Goal: Task Accomplishment & Management: Manage account settings

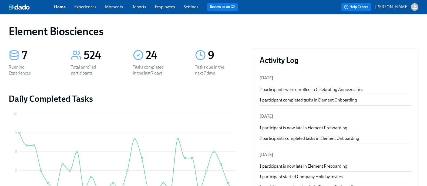
click at [175, 6] on link "Employees" at bounding box center [165, 6] width 20 height 5
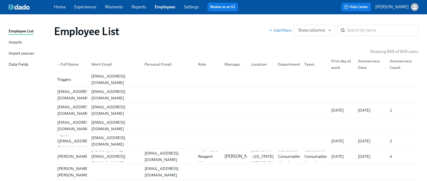
click at [18, 66] on div "Data Fields" at bounding box center [19, 64] width 20 height 7
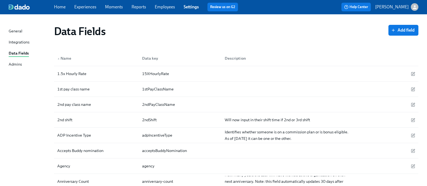
click at [17, 41] on div "Integrations" at bounding box center [19, 42] width 21 height 7
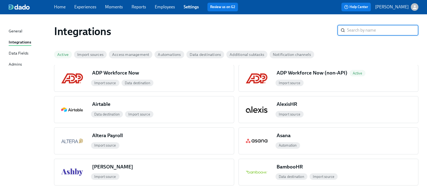
click at [20, 32] on div "General" at bounding box center [16, 31] width 14 height 7
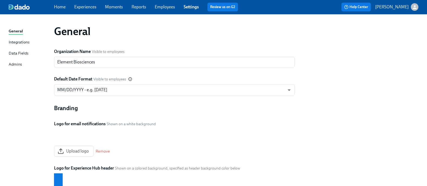
click at [173, 7] on link "Employees" at bounding box center [165, 6] width 20 height 5
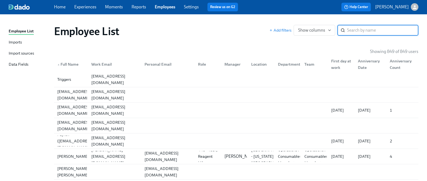
click at [26, 49] on div "Employee List Imports Import sources Data Fields" at bounding box center [31, 50] width 45 height 44
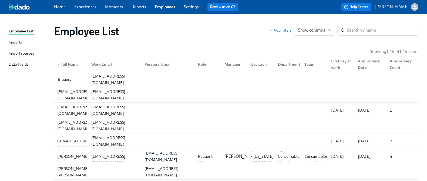
click at [27, 53] on div "Import sources" at bounding box center [21, 53] width 25 height 7
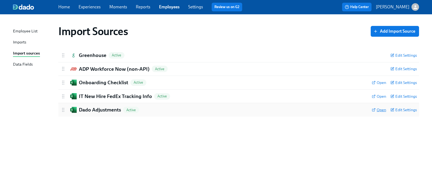
click at [381, 109] on span "Open" at bounding box center [379, 109] width 14 height 5
click at [170, 9] on link "Employees" at bounding box center [169, 6] width 21 height 5
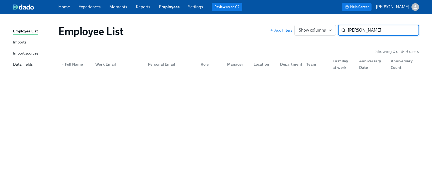
click at [360, 29] on input "[PERSON_NAME]" at bounding box center [383, 30] width 71 height 11
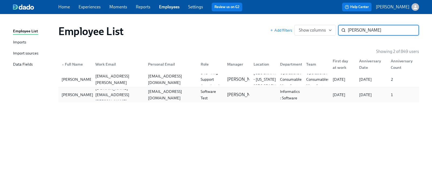
type input "[PERSON_NAME]"
click at [89, 92] on div "[PERSON_NAME]" at bounding box center [75, 94] width 32 height 11
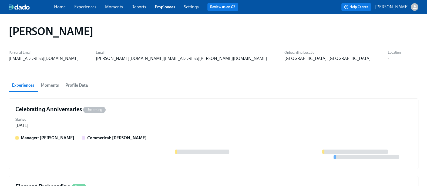
click at [76, 82] on span "Profile Data" at bounding box center [76, 86] width 22 height 8
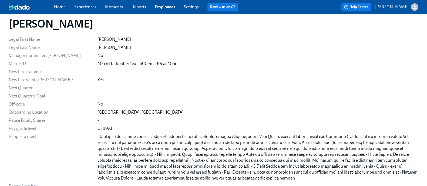
scroll to position [426, 0]
click at [105, 112] on div "[GEOGRAPHIC_DATA], [GEOGRAPHIC_DATA]" at bounding box center [140, 113] width 86 height 6
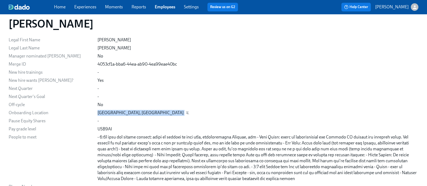
click at [105, 112] on div "[GEOGRAPHIC_DATA], [GEOGRAPHIC_DATA]" at bounding box center [140, 113] width 86 height 6
copy div "[GEOGRAPHIC_DATA], [GEOGRAPHIC_DATA]"
click at [172, 7] on link "Employees" at bounding box center [165, 6] width 21 height 5
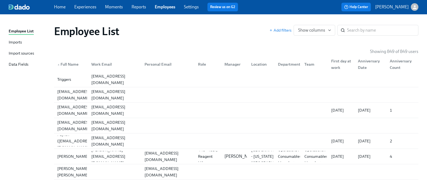
click at [16, 44] on div "Imports" at bounding box center [15, 42] width 13 height 7
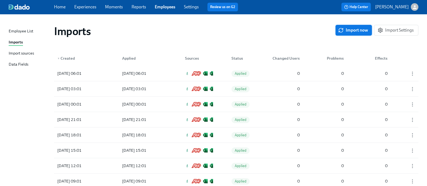
click at [354, 30] on span "Import now" at bounding box center [353, 30] width 29 height 5
click at [270, 70] on div "1" at bounding box center [285, 73] width 34 height 11
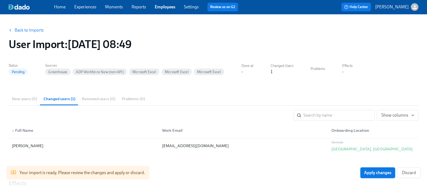
click at [391, 177] on button "Apply changes" at bounding box center [377, 172] width 35 height 11
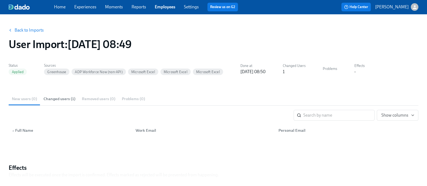
click at [90, 9] on link "Experiences" at bounding box center [85, 6] width 22 height 5
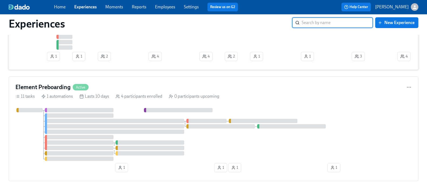
scroll to position [142, 0]
click at [141, 90] on div "Element Preboarding Active" at bounding box center [213, 88] width 396 height 8
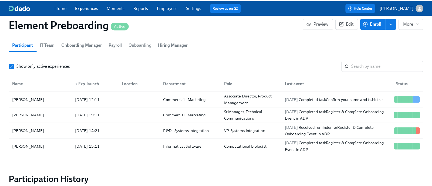
scroll to position [516, 0]
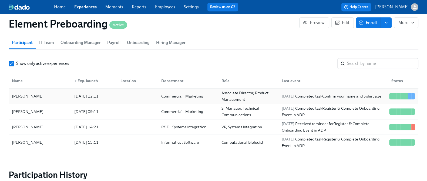
click at [61, 93] on div "[PERSON_NAME]" at bounding box center [40, 96] width 60 height 11
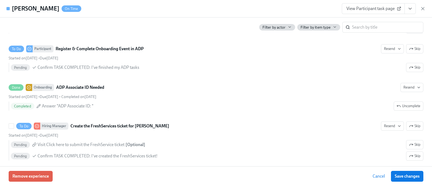
scroll to position [474, 0]
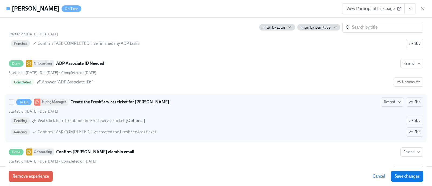
click at [8, 97] on label "To Do Hiring Manager Create the FreshServices ticket for [PERSON_NAME] Resend S…" at bounding box center [215, 118] width 421 height 48
click at [9, 100] on input "To Do Hiring Manager Create the FreshServices ticket for [PERSON_NAME] Resend S…" at bounding box center [11, 102] width 5 height 5
checkbox input "true"
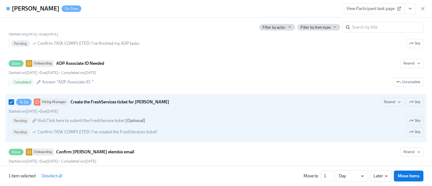
click at [408, 177] on span "Move items" at bounding box center [409, 175] width 22 height 5
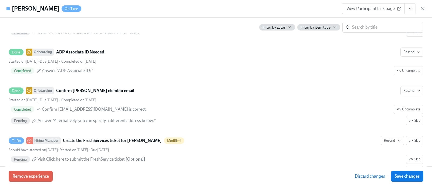
scroll to position [463, 0]
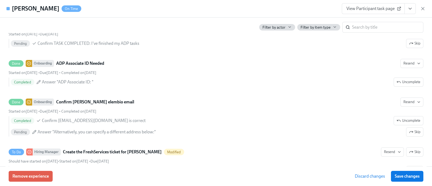
click at [408, 177] on span "Save changes" at bounding box center [407, 176] width 25 height 5
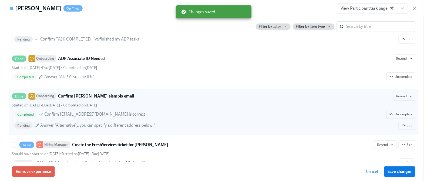
scroll to position [492, 0]
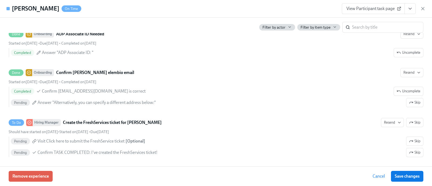
click at [406, 9] on button "View task page" at bounding box center [409, 8] width 11 height 11
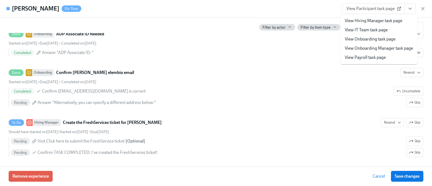
click at [375, 19] on link "View Hiring Manager task page" at bounding box center [374, 21] width 58 height 6
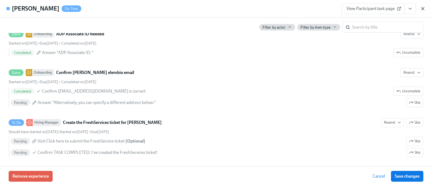
click at [423, 9] on icon "button" at bounding box center [422, 8] width 3 height 3
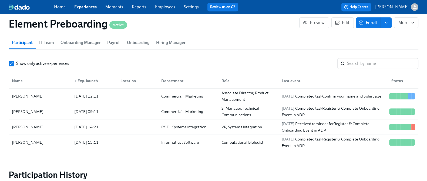
scroll to position [0, 187]
click at [87, 5] on link "Experiences" at bounding box center [85, 6] width 22 height 5
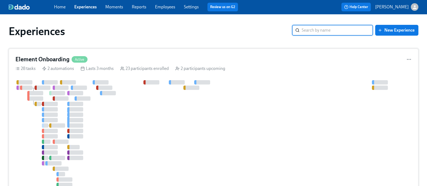
click at [127, 110] on div at bounding box center [205, 136] width 381 height 112
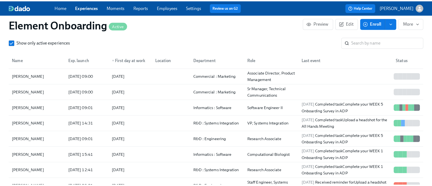
scroll to position [677, 0]
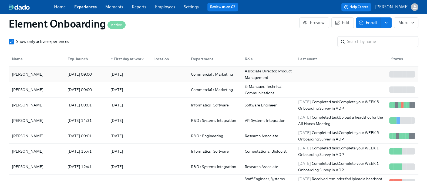
click at [62, 72] on div "[PERSON_NAME]" at bounding box center [36, 74] width 53 height 11
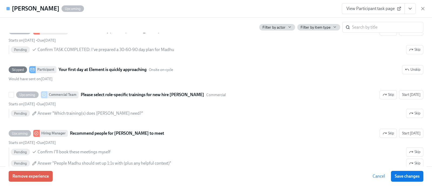
scroll to position [434, 0]
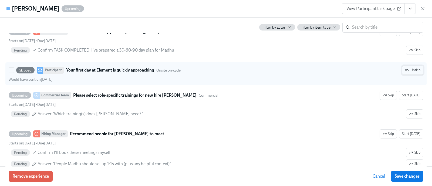
click at [411, 73] on span "Unskip" at bounding box center [412, 69] width 15 height 5
click at [407, 180] on button "Save changes" at bounding box center [407, 176] width 32 height 11
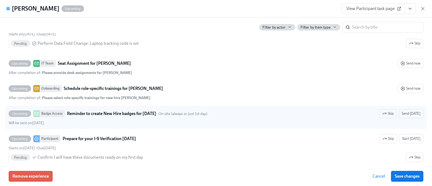
scroll to position [680, 0]
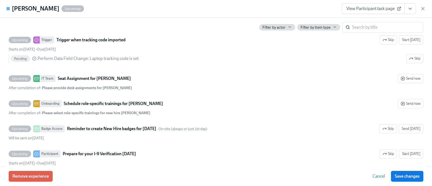
click at [377, 10] on span "View Participant task page" at bounding box center [373, 8] width 54 height 5
click at [412, 11] on icon "View task page" at bounding box center [409, 8] width 5 height 5
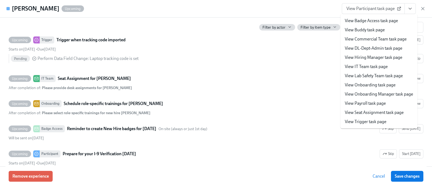
click at [372, 69] on link "View IT Team task page" at bounding box center [366, 67] width 43 height 6
